Goal: Find specific page/section: Find specific page/section

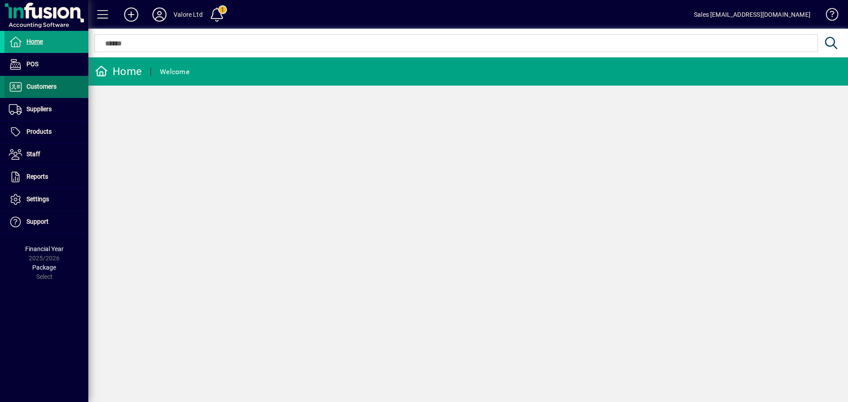
click at [38, 85] on span "Customers" at bounding box center [42, 86] width 30 height 7
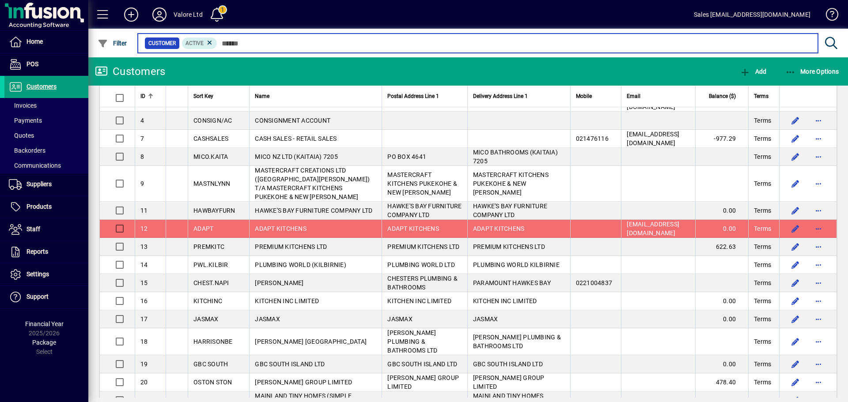
scroll to position [44, 0]
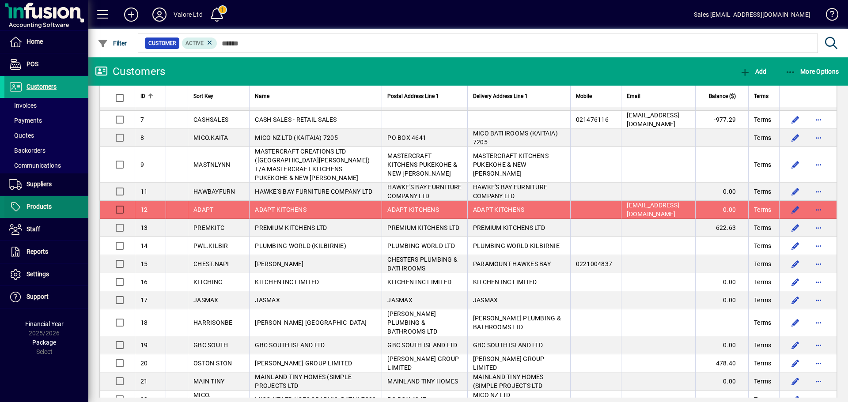
click at [67, 199] on span at bounding box center [46, 207] width 84 height 21
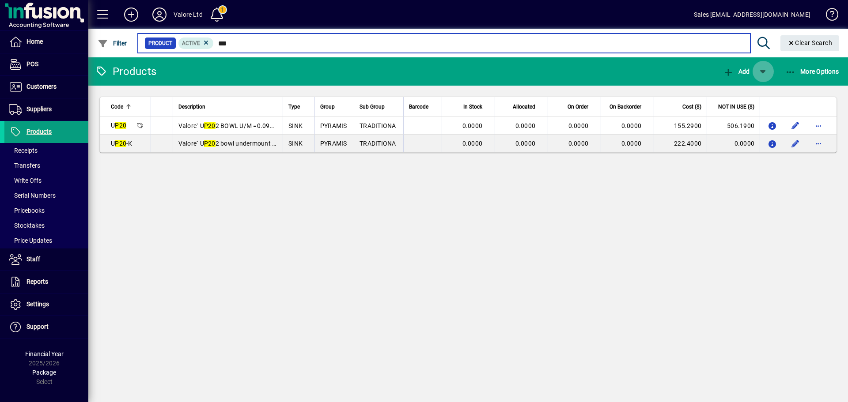
type input "***"
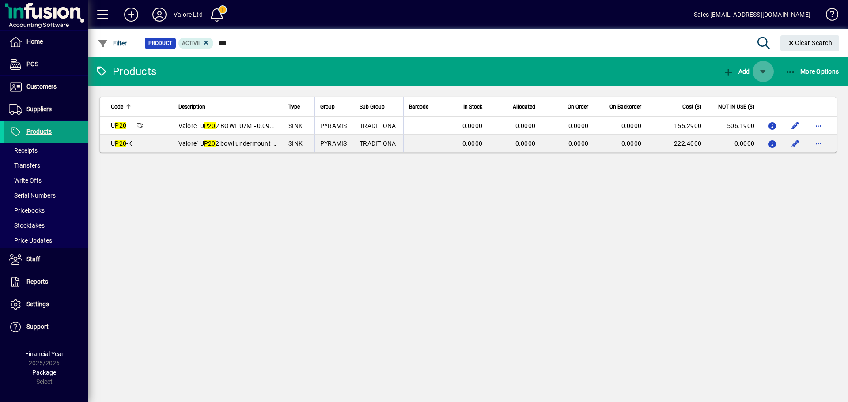
click at [767, 74] on span "button" at bounding box center [763, 71] width 21 height 21
click at [661, 179] on div at bounding box center [424, 201] width 848 height 402
